Goal: Information Seeking & Learning: Learn about a topic

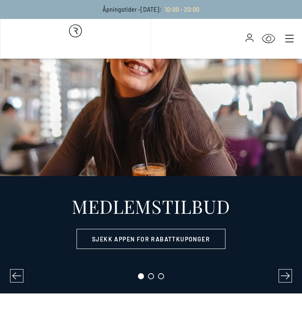
select select "NO"
click at [285, 39] on button "Main menu" at bounding box center [290, 39] width 12 height 12
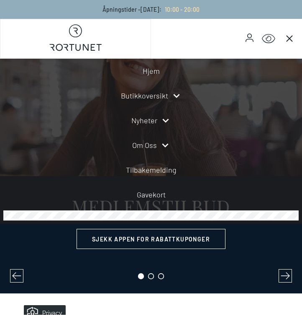
click at [154, 150] on link "Om oss" at bounding box center [144, 144] width 25 height 11
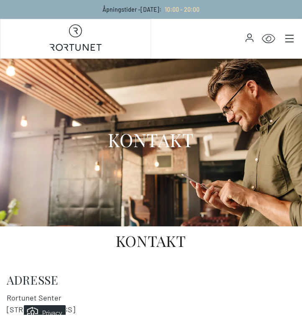
click at [297, 49] on div "Click for Accessibility Features" at bounding box center [226, 39] width 151 height 27
click at [292, 42] on icon "Main menu" at bounding box center [289, 38] width 8 height 8
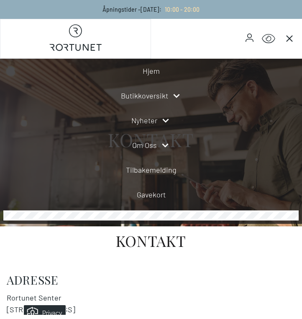
click at [166, 144] on icon at bounding box center [165, 144] width 6 height 3
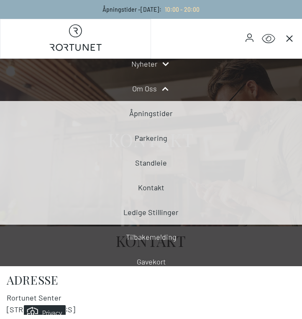
scroll to position [59, 0]
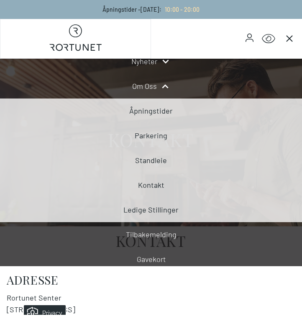
click at [152, 208] on link "Ledige stillinger" at bounding box center [150, 209] width 55 height 9
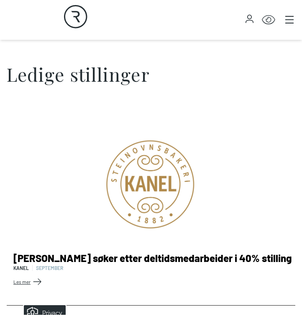
scroll to position [179, 0]
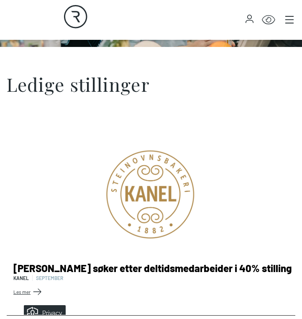
click at [201, 285] on link "Les mer" at bounding box center [152, 291] width 279 height 13
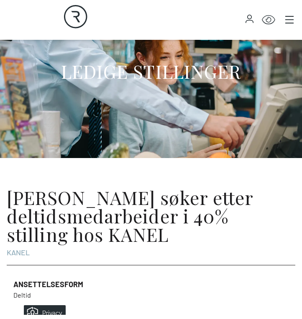
scroll to position [52, 0]
